Goal: Task Accomplishment & Management: Use online tool/utility

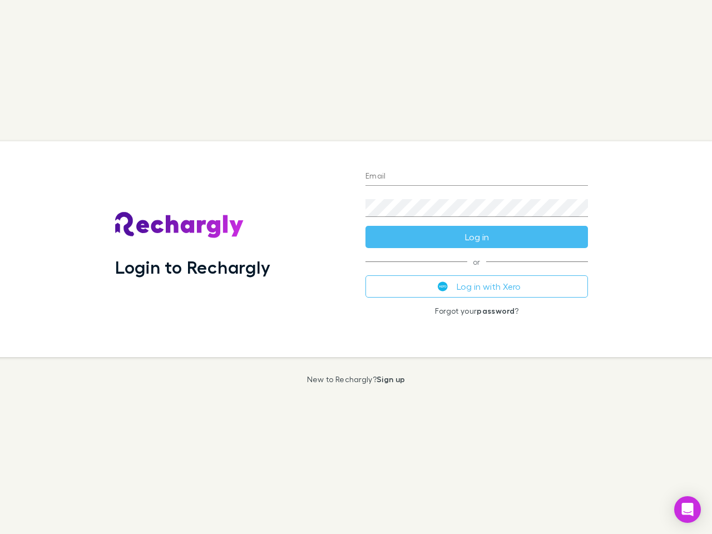
click at [356, 267] on div "Login to Rechargly" at bounding box center [231, 249] width 250 height 216
click at [476, 177] on input "Email" at bounding box center [476, 177] width 222 height 18
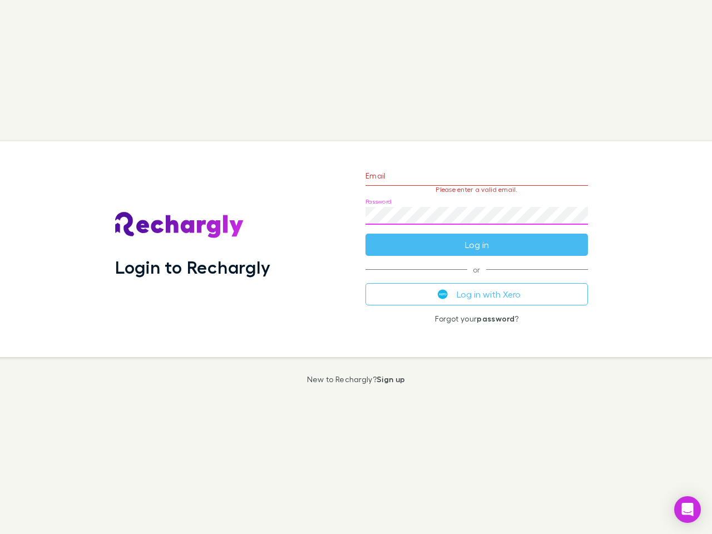
click at [476, 237] on form "Email Please enter a valid email. Password Log in" at bounding box center [476, 207] width 222 height 97
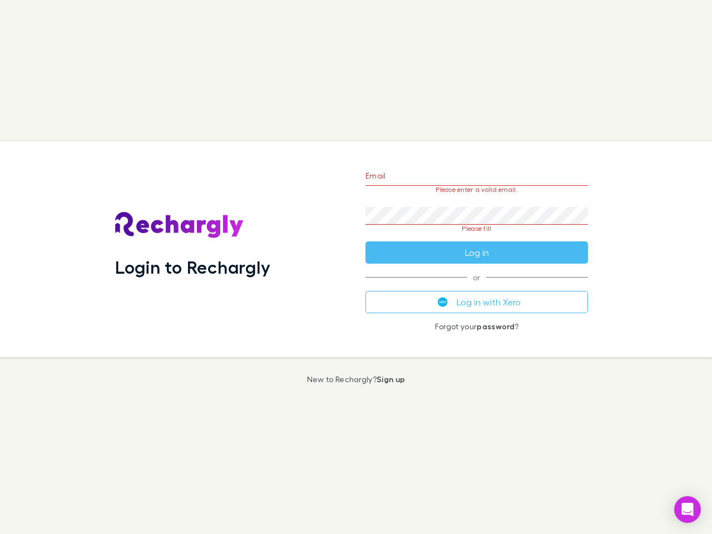
click at [476, 286] on div "Email Please enter a valid email. Password Please fill Log in or Log in with Xe…" at bounding box center [476, 249] width 240 height 216
click at [687, 509] on icon "Open Intercom Messenger" at bounding box center [688, 509] width 12 height 13
